Goal: Transaction & Acquisition: Purchase product/service

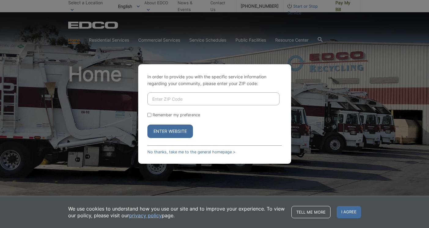
click at [175, 95] on input "Enter ZIP Code" at bounding box center [213, 98] width 132 height 13
click at [167, 99] on input "Enter ZIP Code" at bounding box center [213, 98] width 132 height 13
type input "92007"
click at [165, 131] on button "Enter Website" at bounding box center [170, 130] width 46 height 13
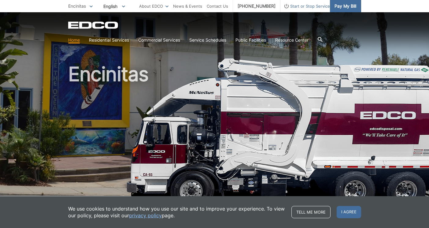
click at [343, 9] on span "Pay My Bill" at bounding box center [346, 6] width 22 height 7
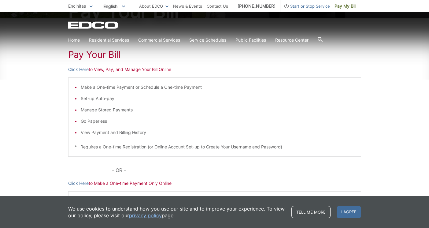
scroll to position [91, 0]
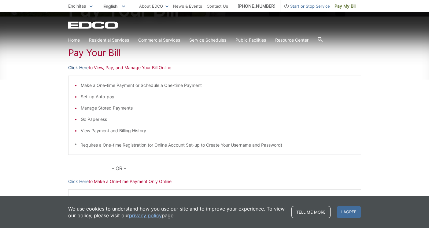
click at [80, 69] on link "Click Here" at bounding box center [78, 67] width 20 height 7
